Goal: Obtain resource: Obtain resource

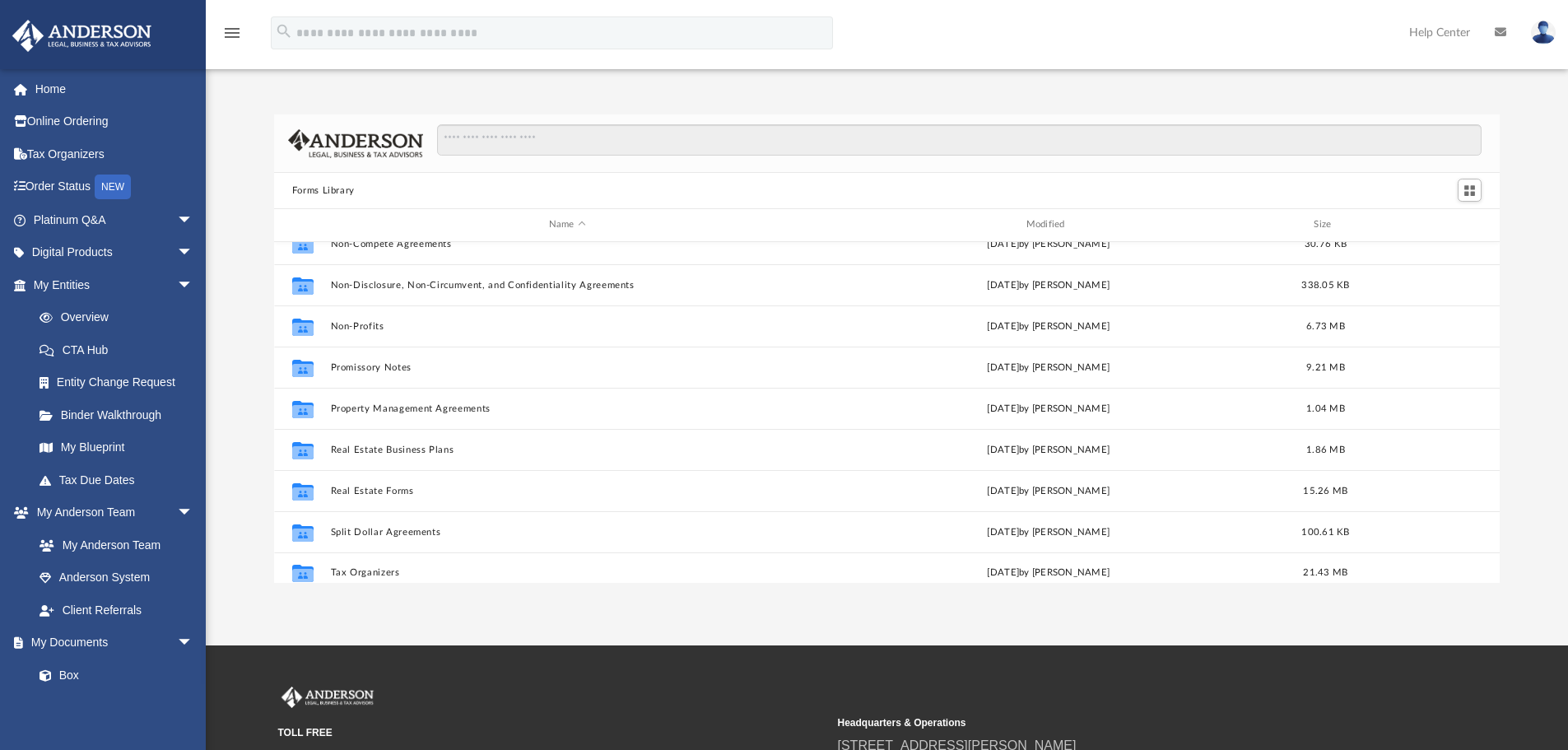
scroll to position [894, 0]
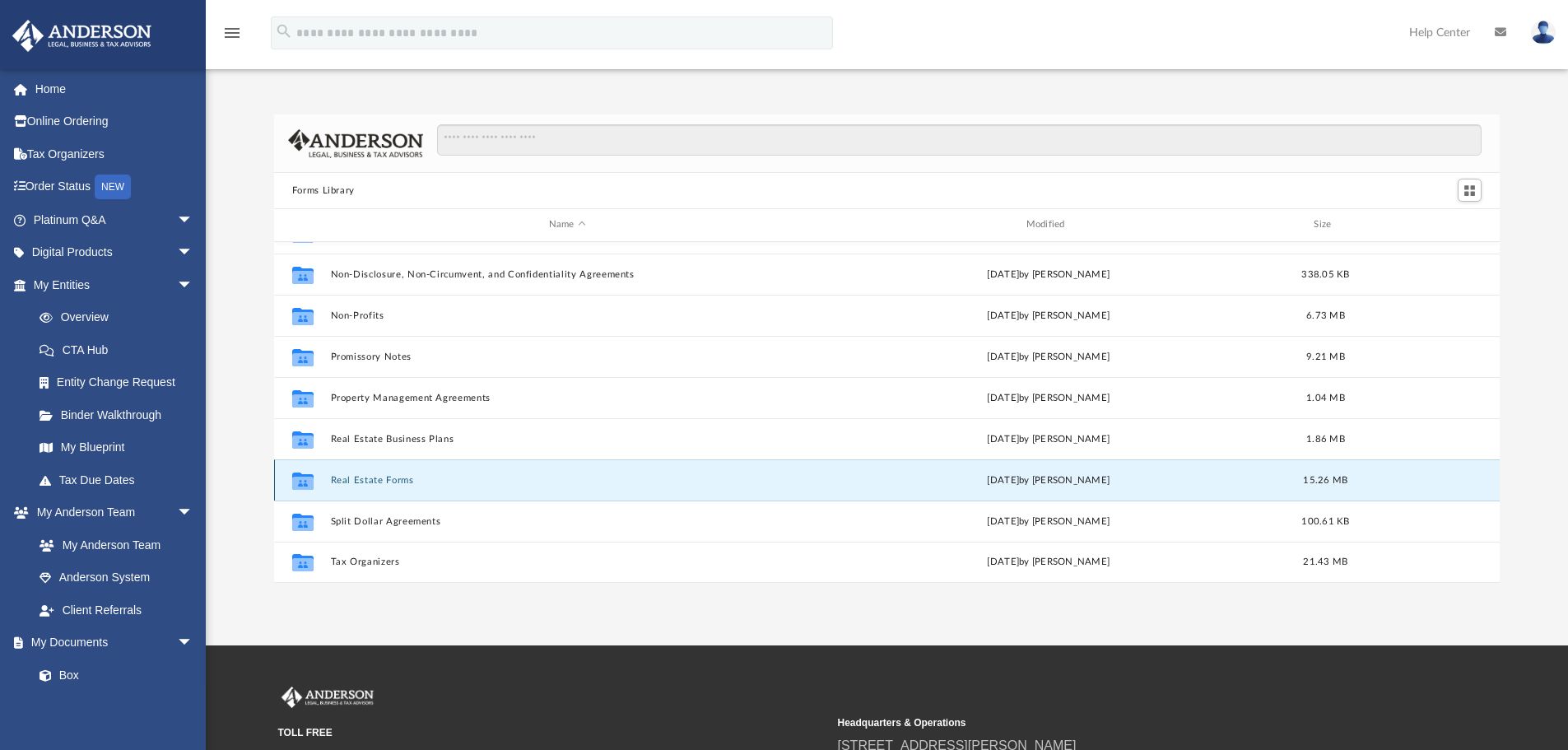
click at [351, 475] on button "Real Estate Forms" at bounding box center [567, 480] width 474 height 11
click at [350, 484] on button "Real Estate Forms" at bounding box center [567, 480] width 474 height 11
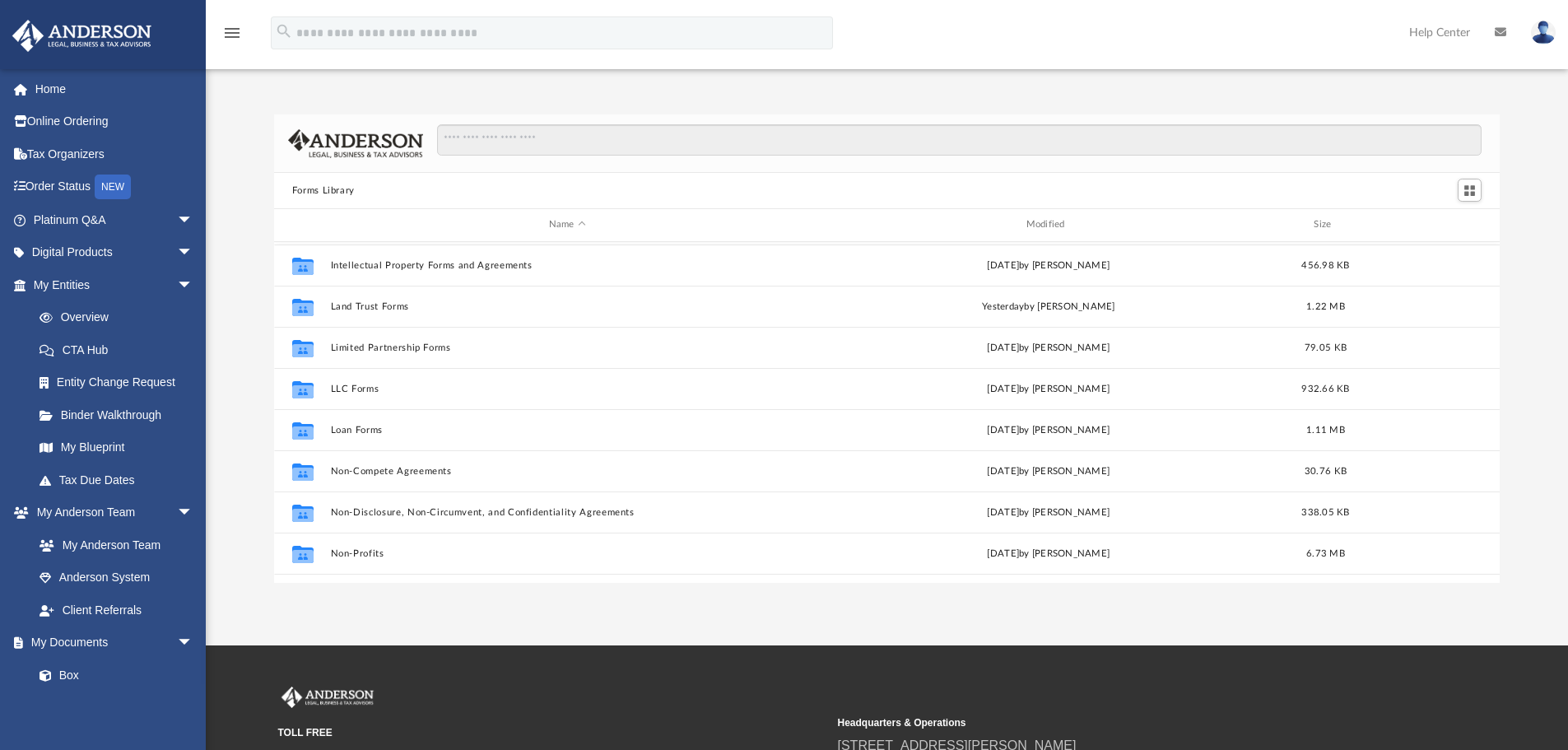
scroll to position [894, 0]
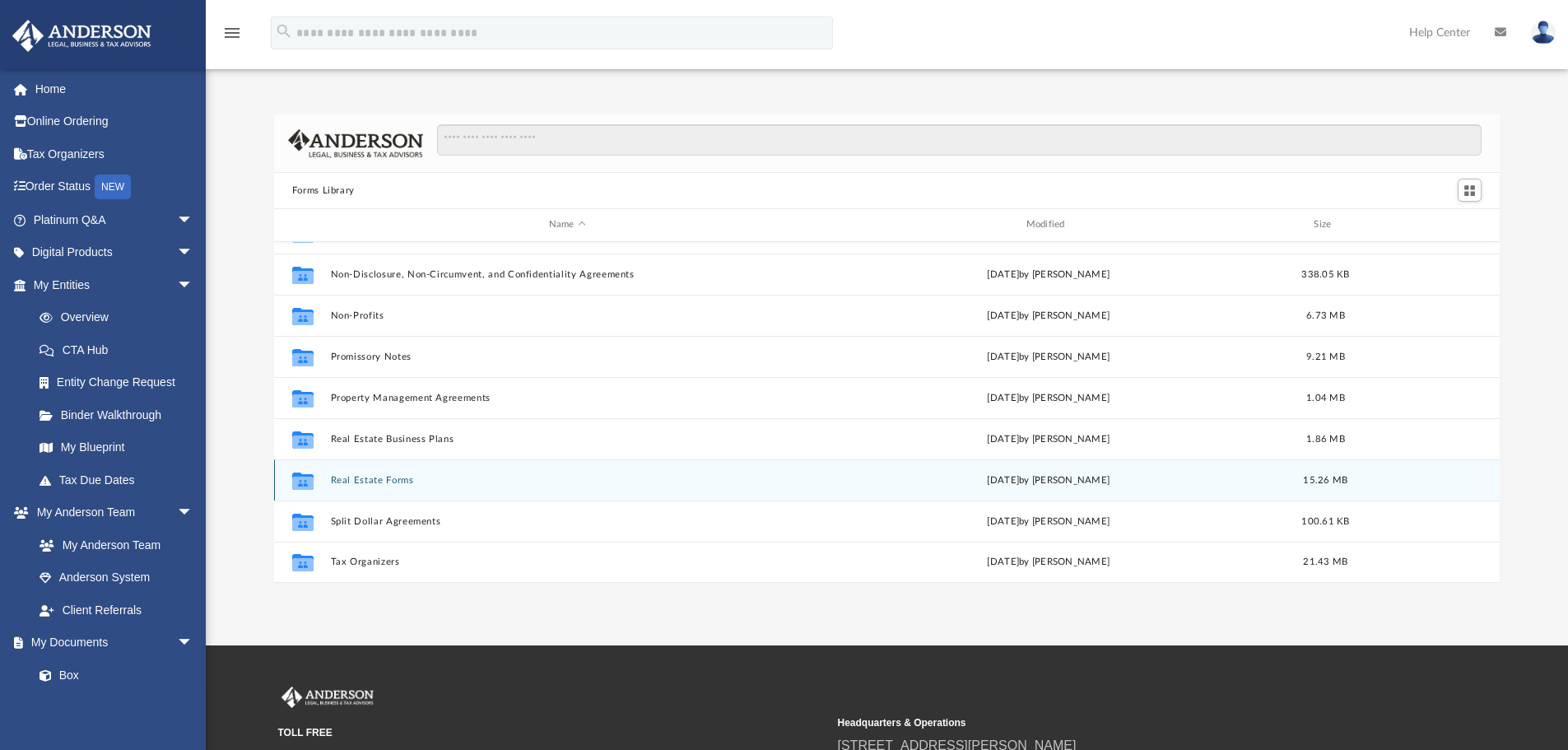
click at [366, 482] on button "Real Estate Forms" at bounding box center [567, 480] width 474 height 11
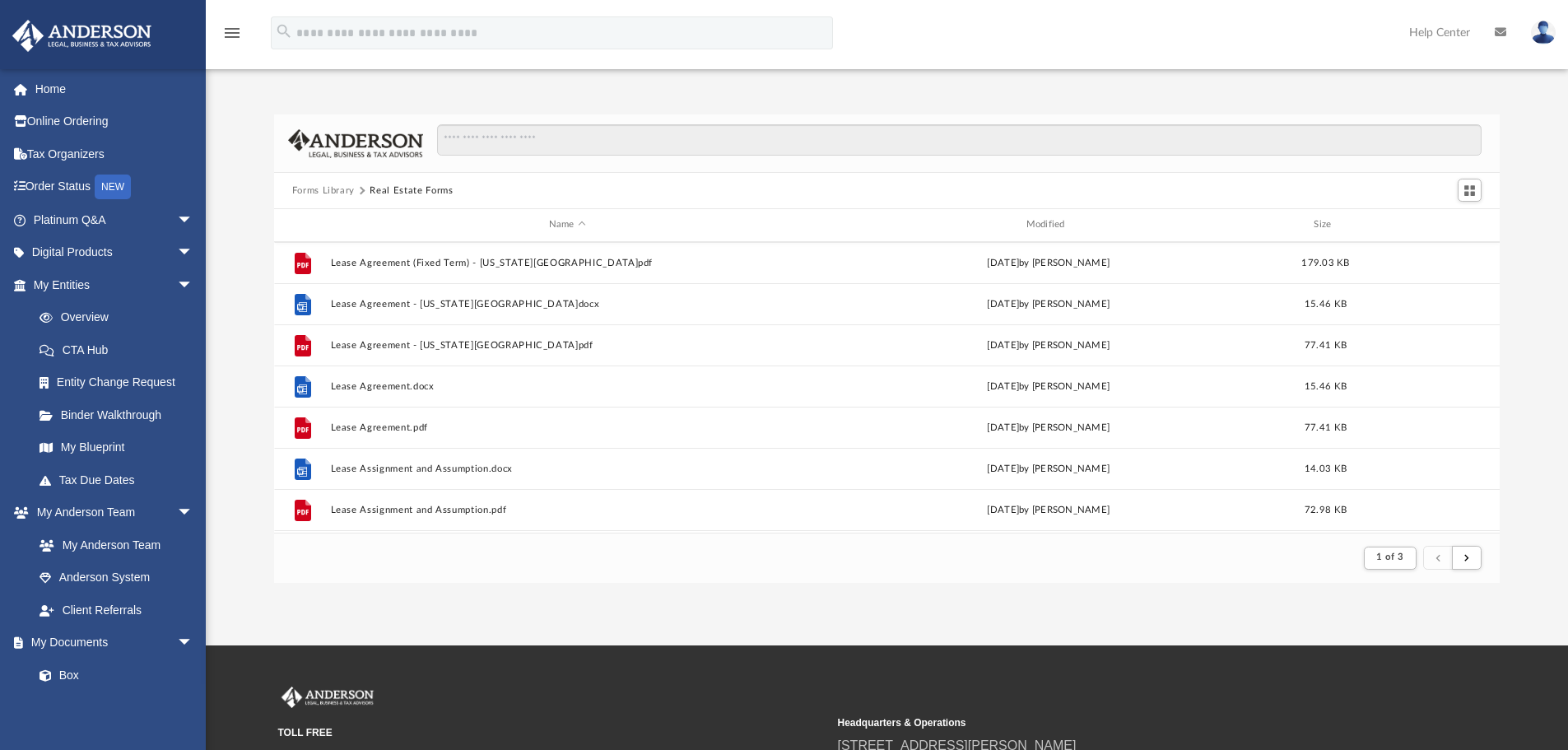
scroll to position [988, 0]
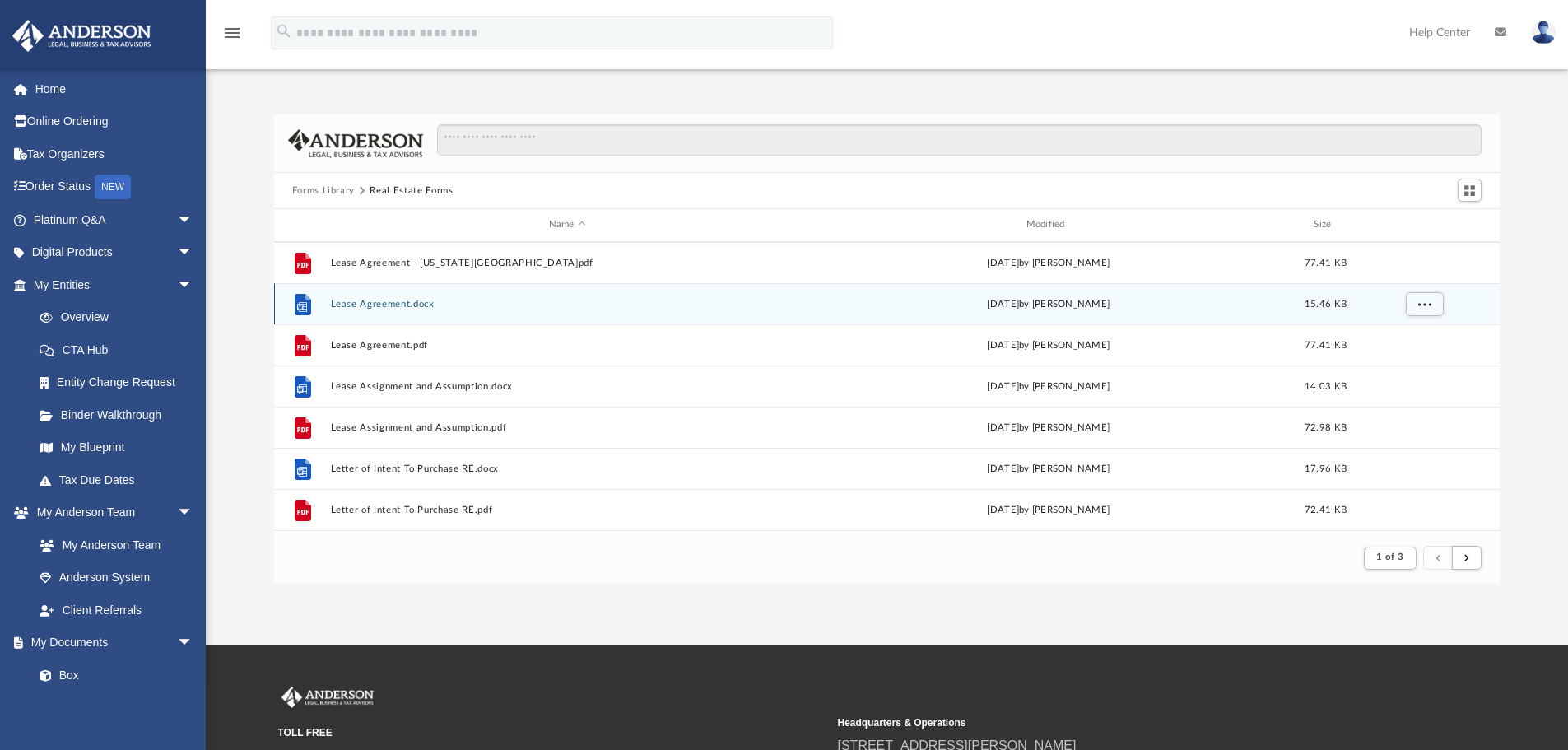
click at [364, 300] on button "Lease Agreement.docx" at bounding box center [567, 303] width 474 height 11
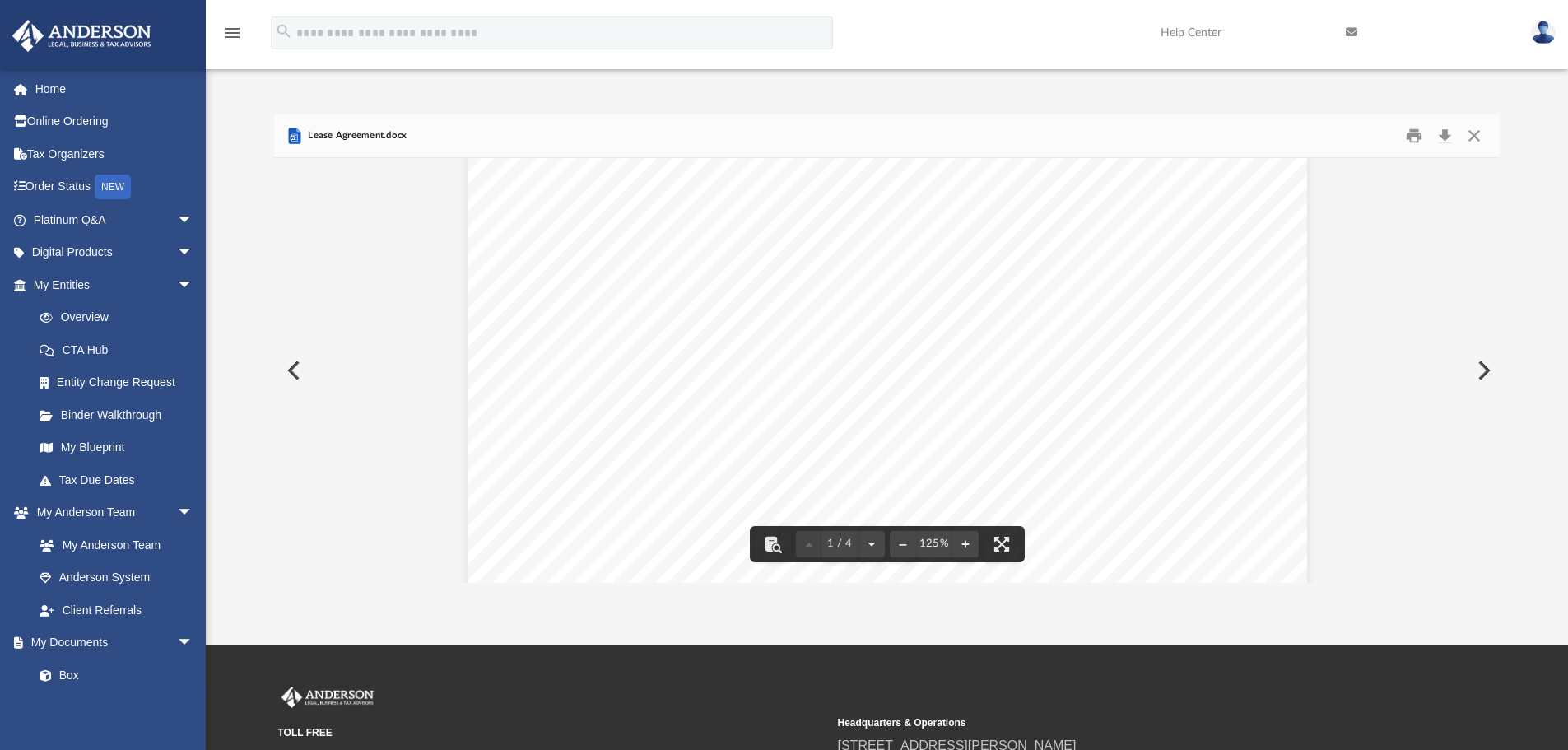
scroll to position [0, 0]
click at [1469, 131] on button "Close" at bounding box center [1473, 136] width 30 height 26
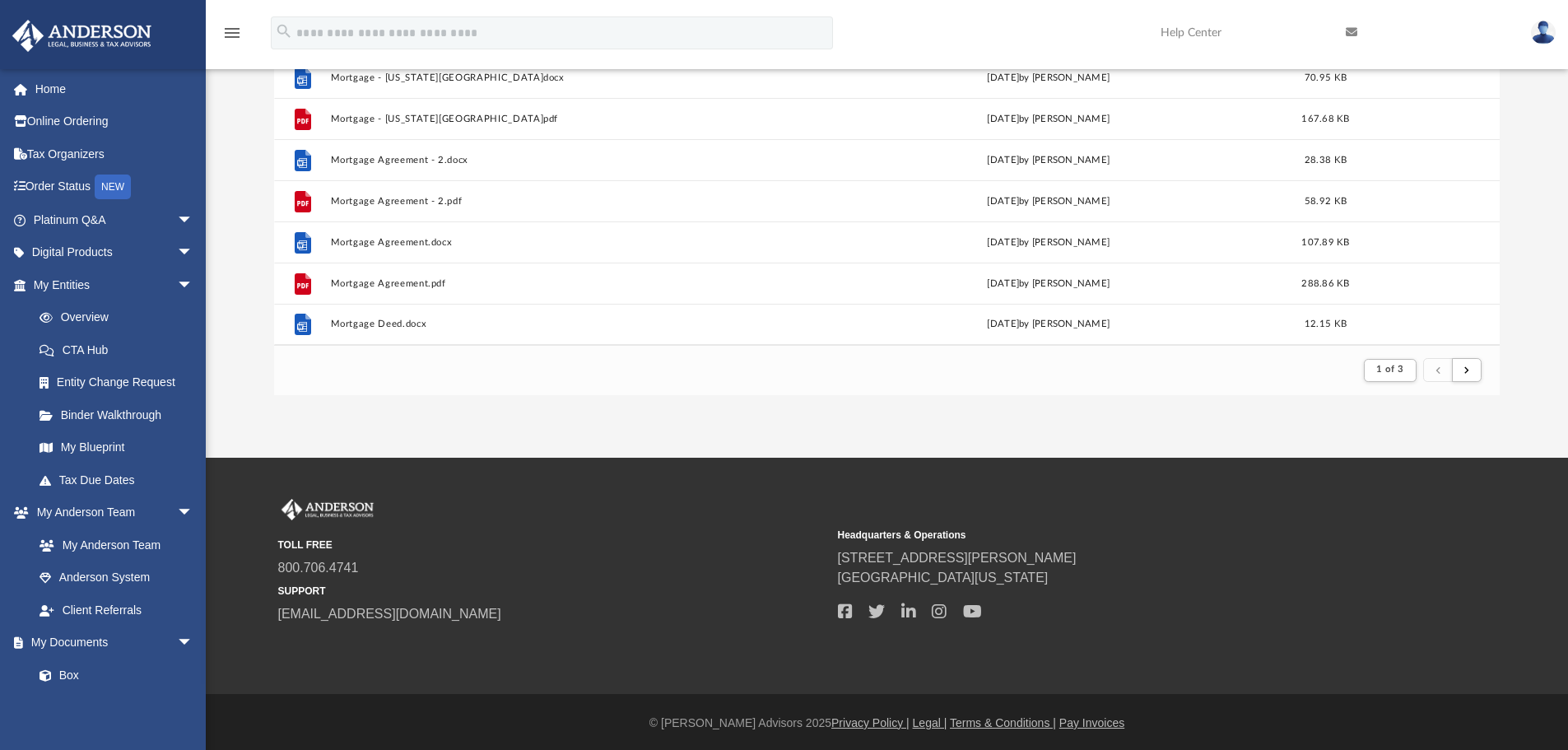
scroll to position [190, 0]
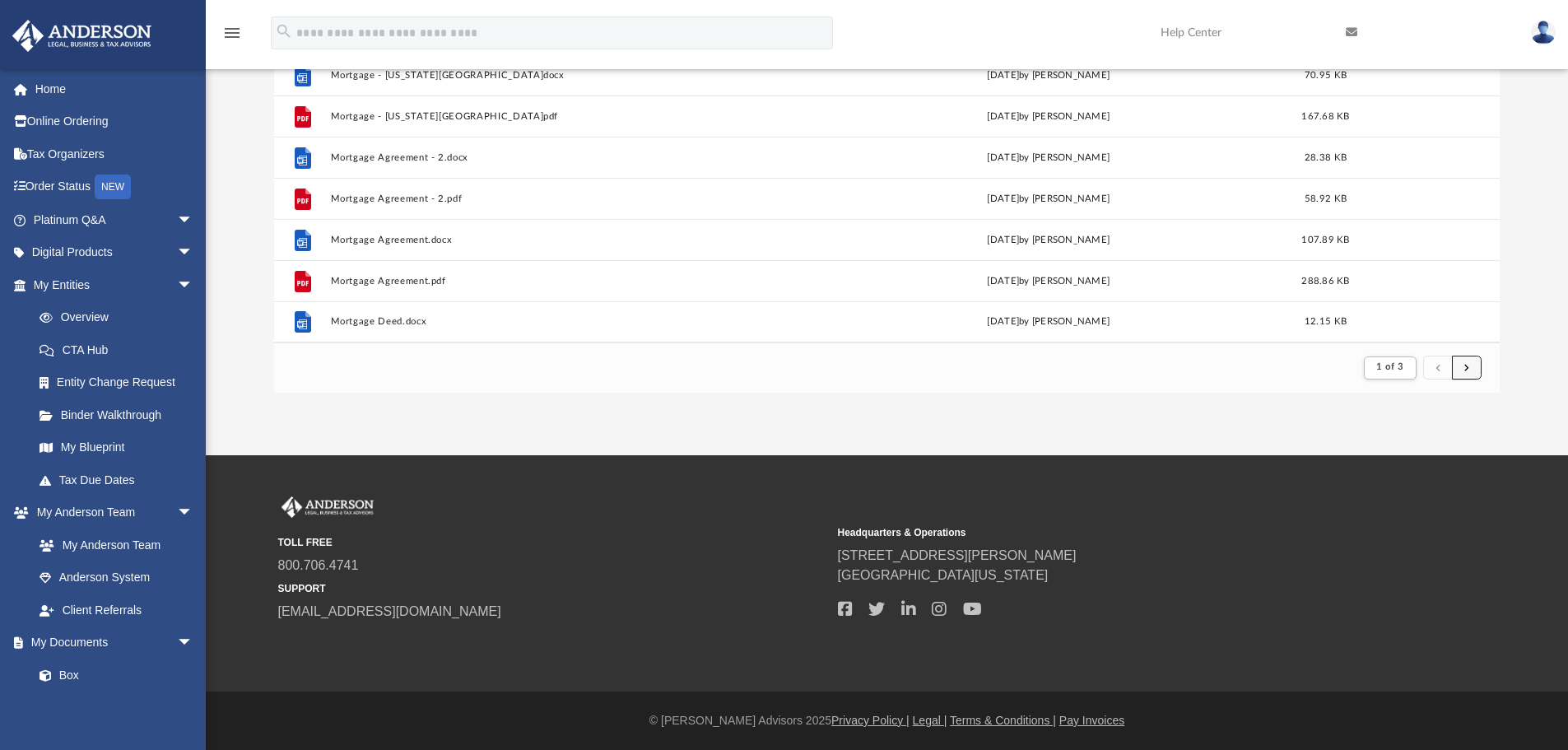
click at [1457, 370] on button "submit" at bounding box center [1466, 367] width 30 height 24
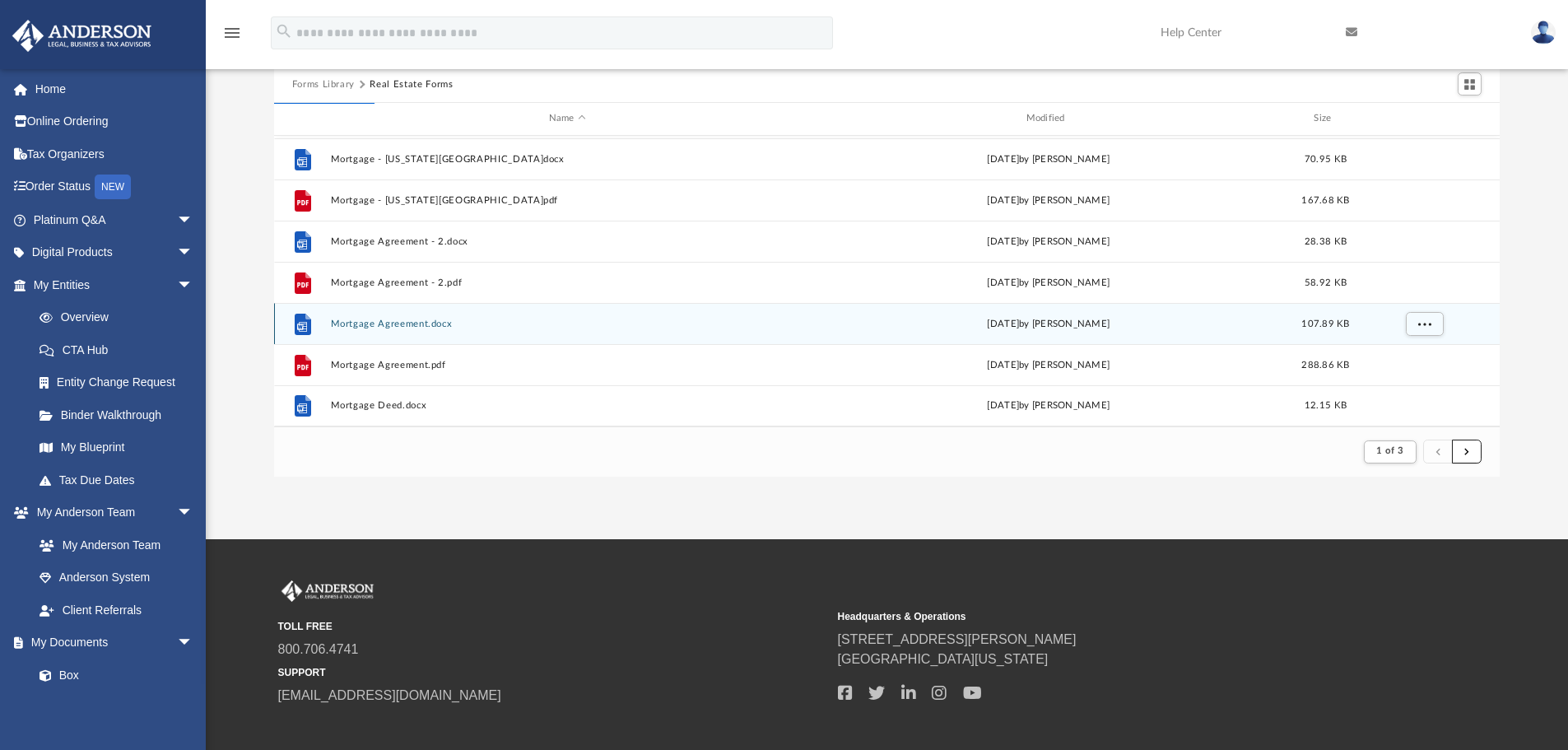
scroll to position [0, 0]
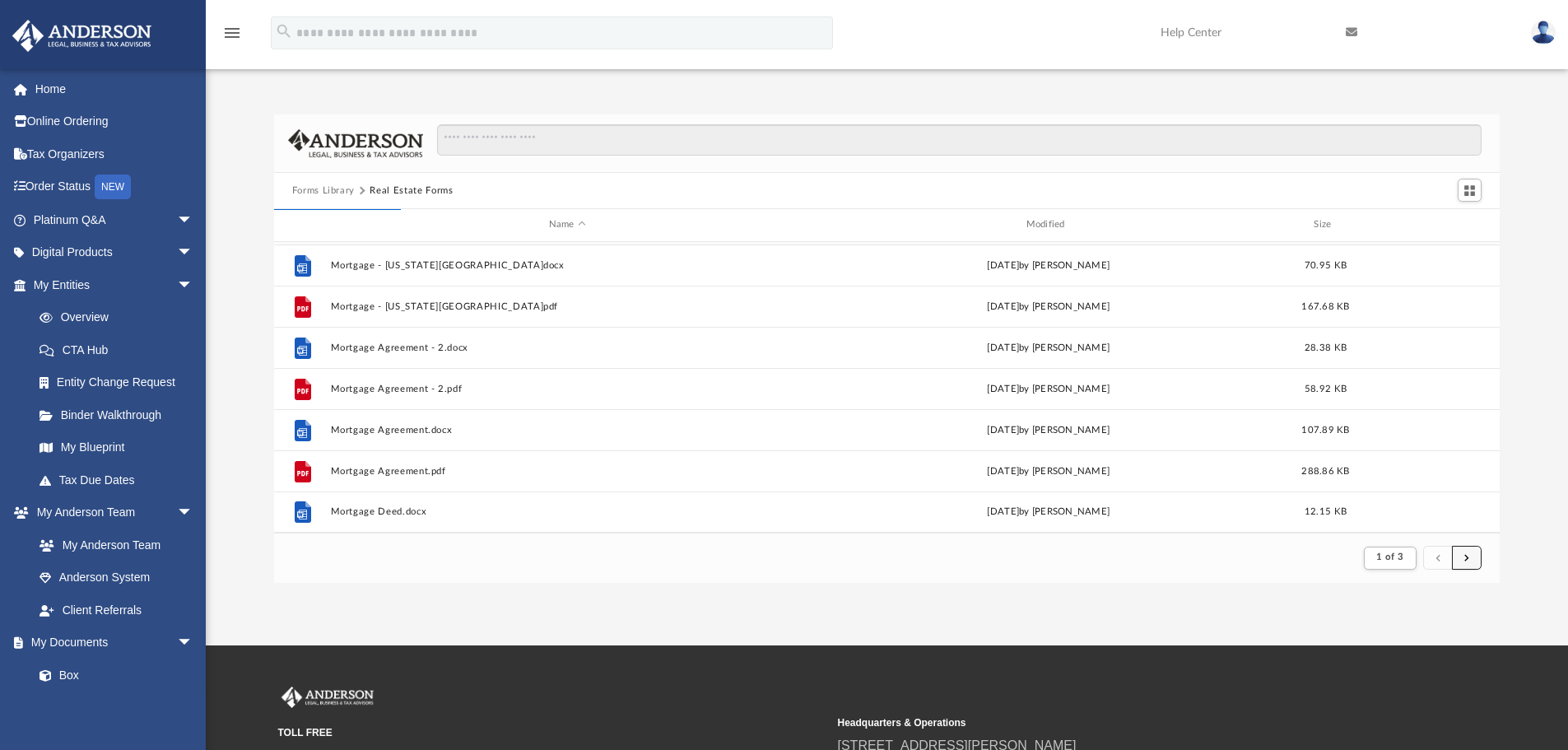
click at [1463, 551] on button "submit" at bounding box center [1466, 557] width 30 height 24
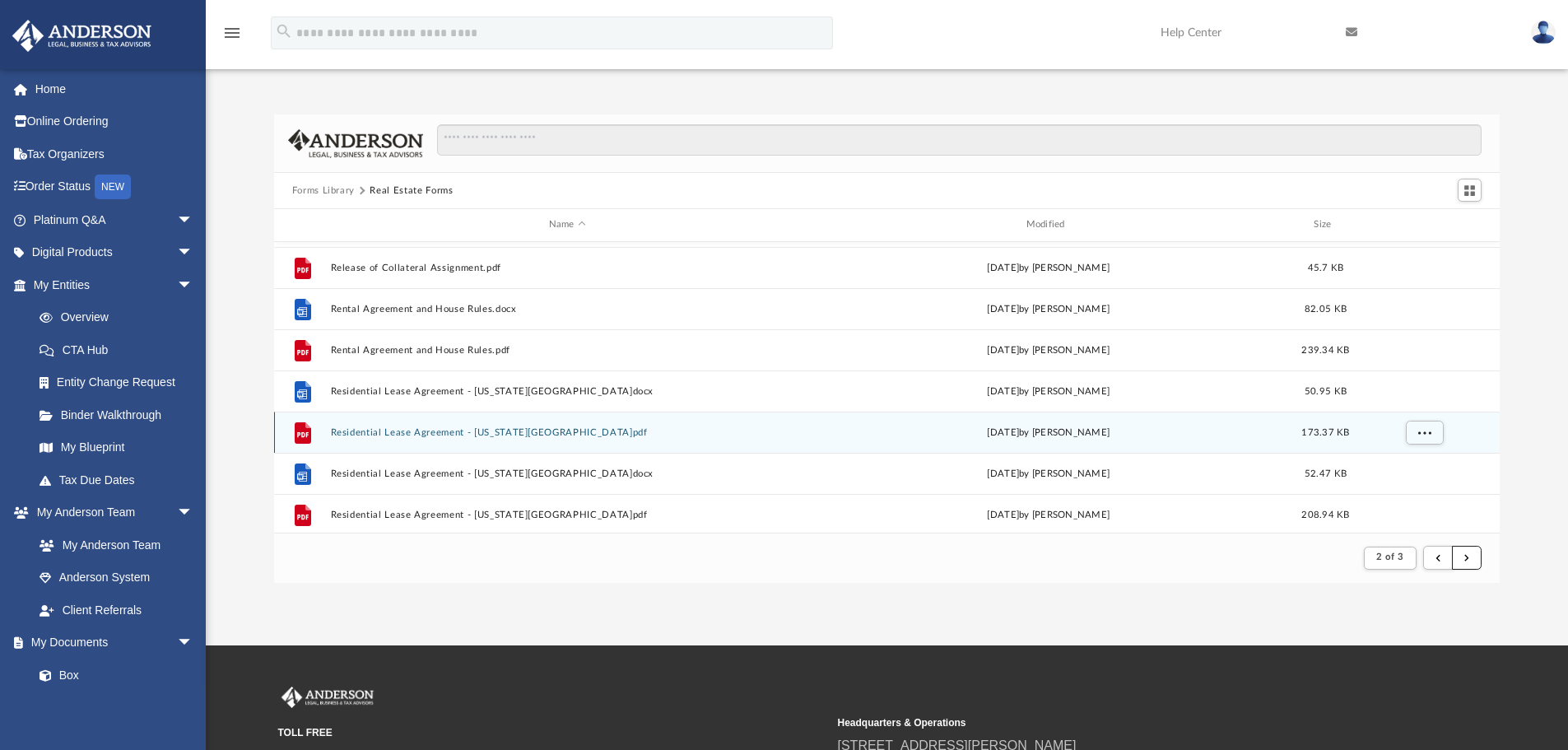
scroll to position [1191, 0]
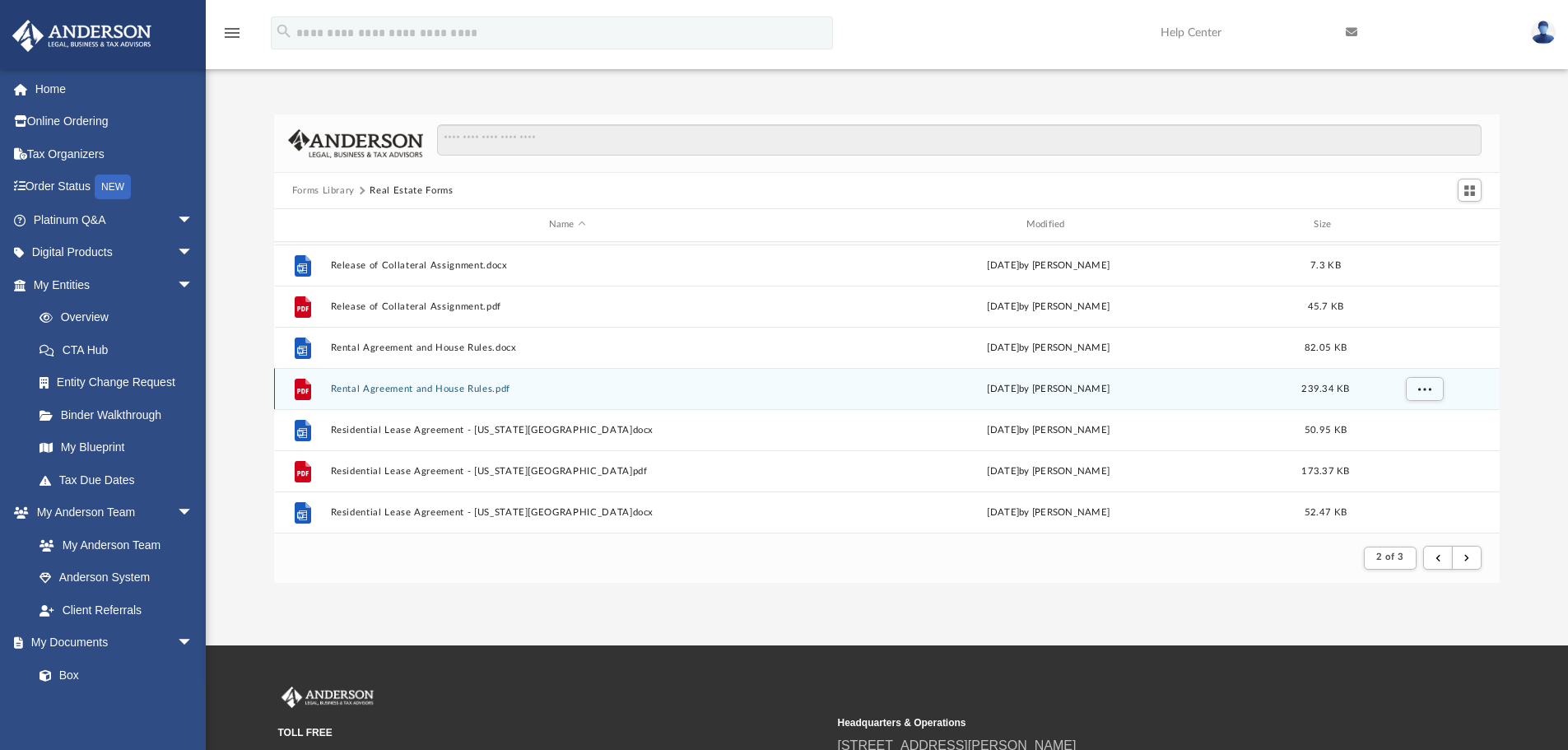
click at [402, 386] on button "Rental Agreement and House Rules.pdf" at bounding box center [567, 388] width 474 height 11
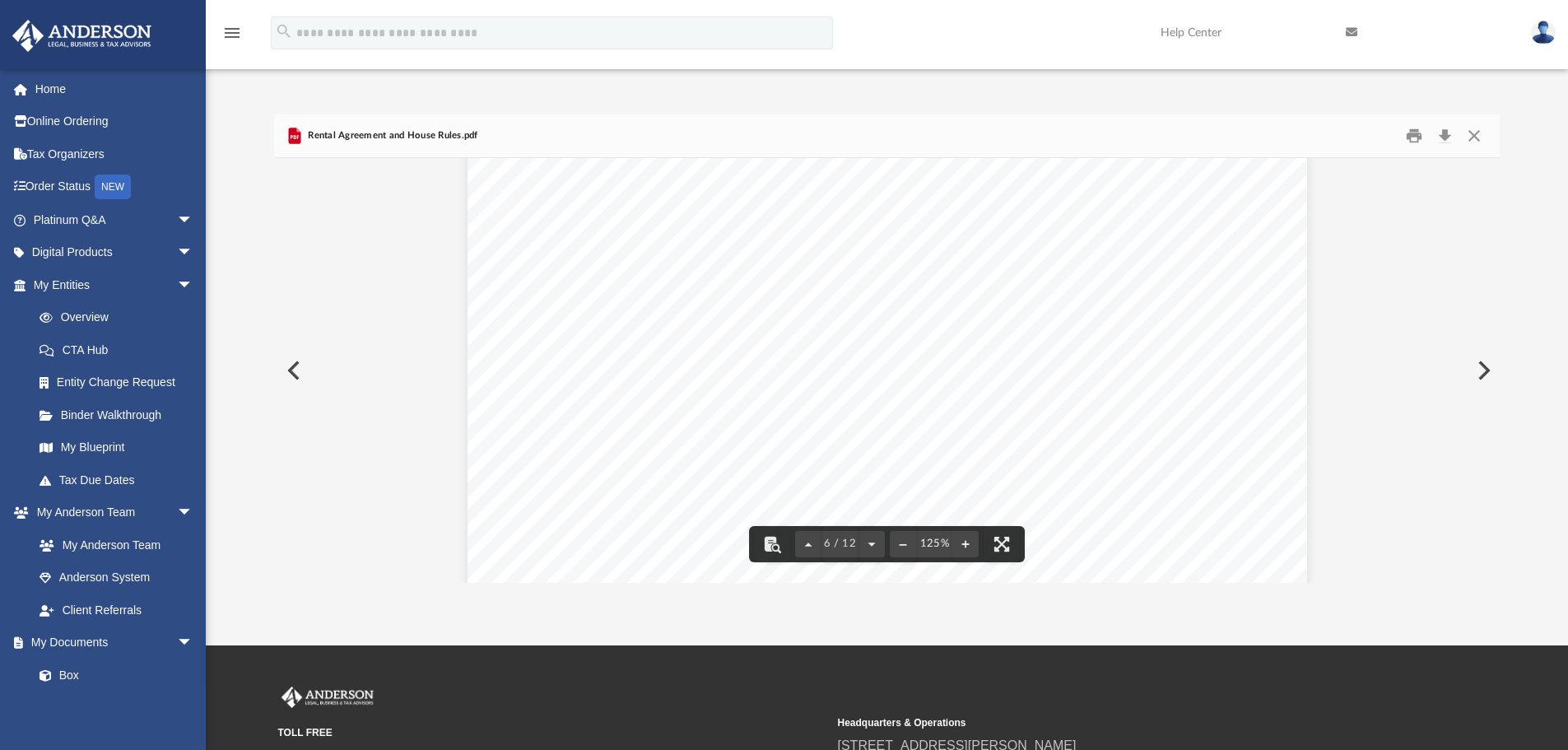
scroll to position [6008, 0]
click at [1470, 133] on button "Close" at bounding box center [1473, 136] width 30 height 26
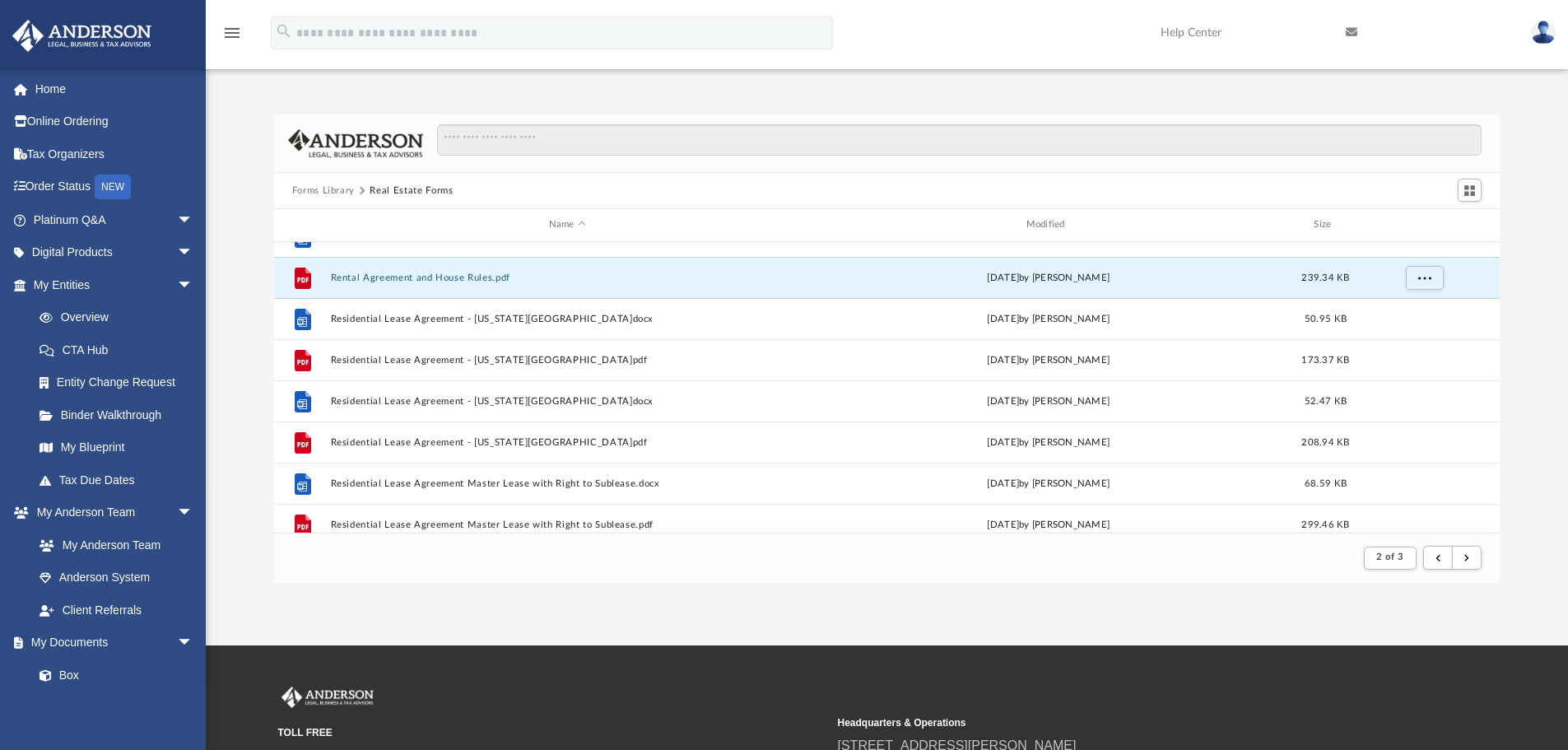
scroll to position [1273, 0]
